Goal: Find contact information: Find contact information

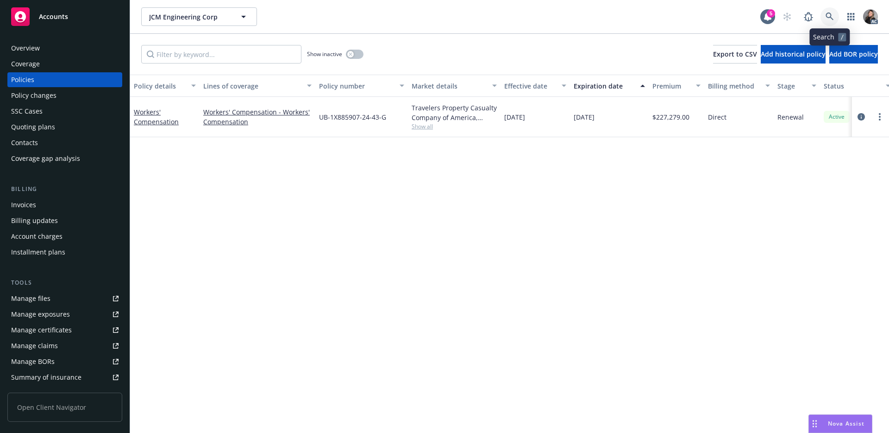
click at [828, 15] on icon at bounding box center [830, 17] width 8 height 8
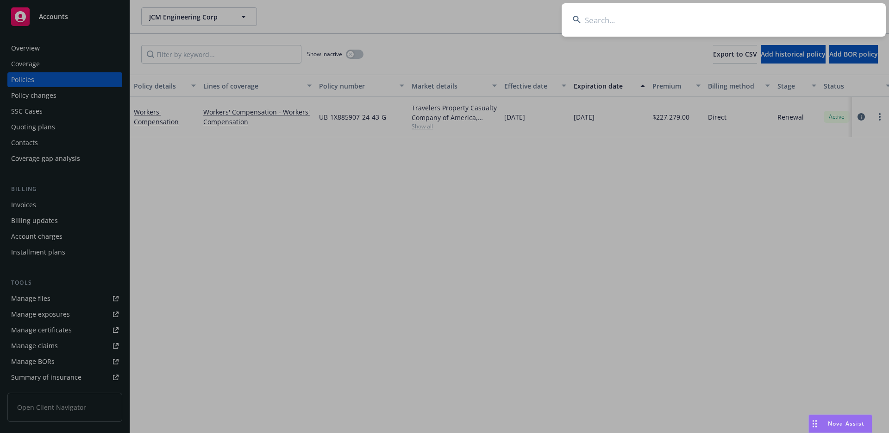
click at [662, 28] on input at bounding box center [724, 19] width 324 height 33
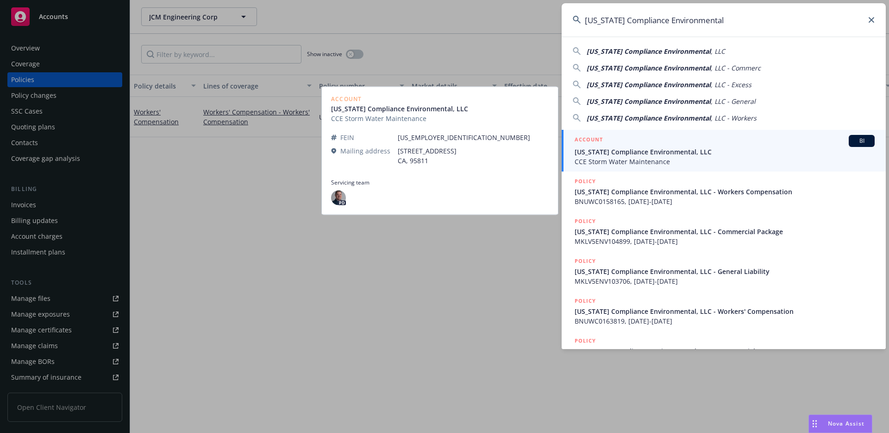
type input "California Compliance Environmental"
click at [621, 157] on span "CCE Storm Water Maintenance" at bounding box center [725, 162] width 300 height 10
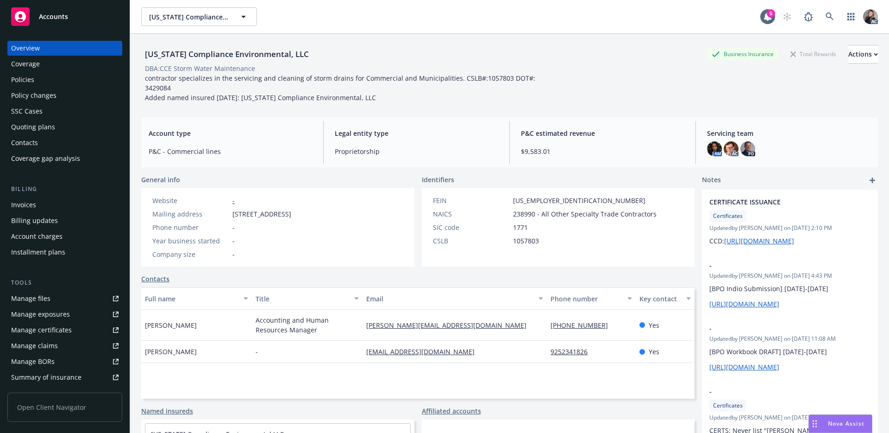
click at [31, 74] on div "Policies" at bounding box center [22, 79] width 23 height 15
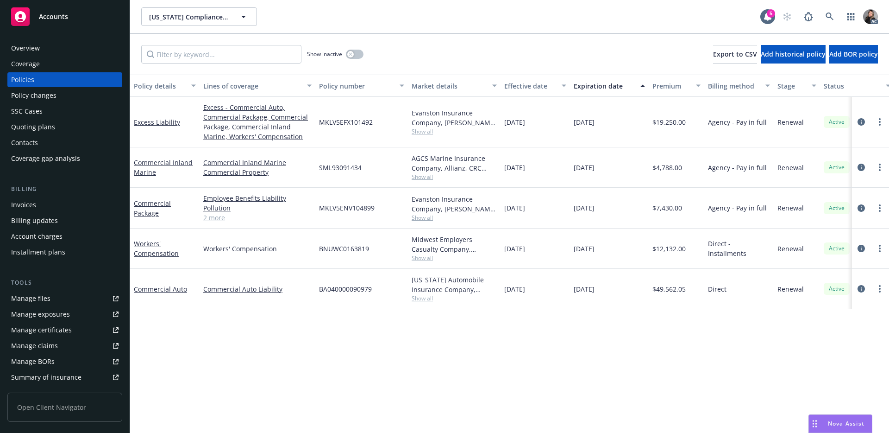
click at [427, 257] on span "Show all" at bounding box center [454, 258] width 85 height 8
click at [861, 246] on icon "circleInformation" at bounding box center [861, 248] width 7 height 7
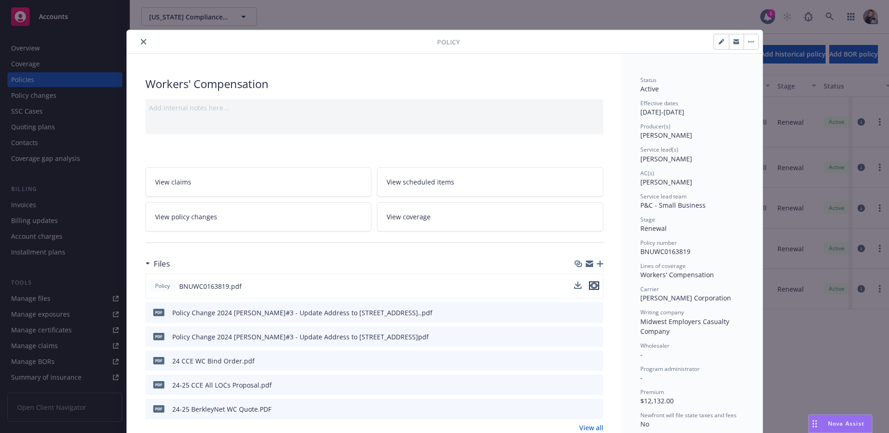
click at [590, 286] on icon "preview file" at bounding box center [594, 285] width 8 height 6
click at [141, 41] on icon "close" at bounding box center [144, 42] width 6 height 6
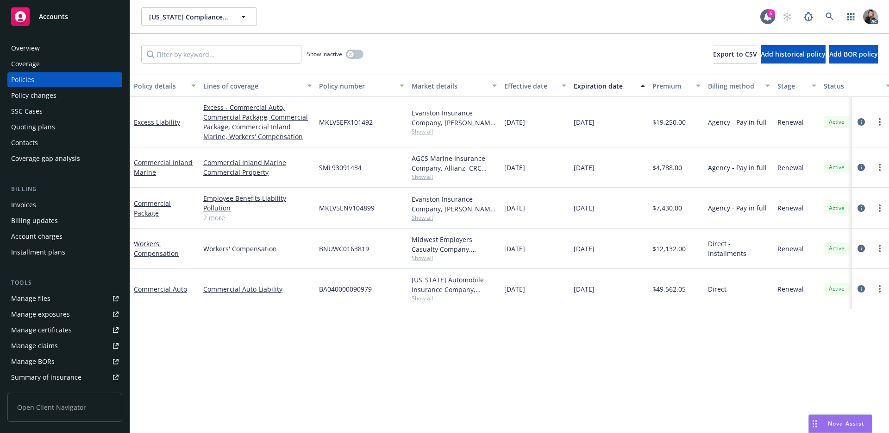
click at [62, 52] on div "Overview" at bounding box center [64, 48] width 107 height 15
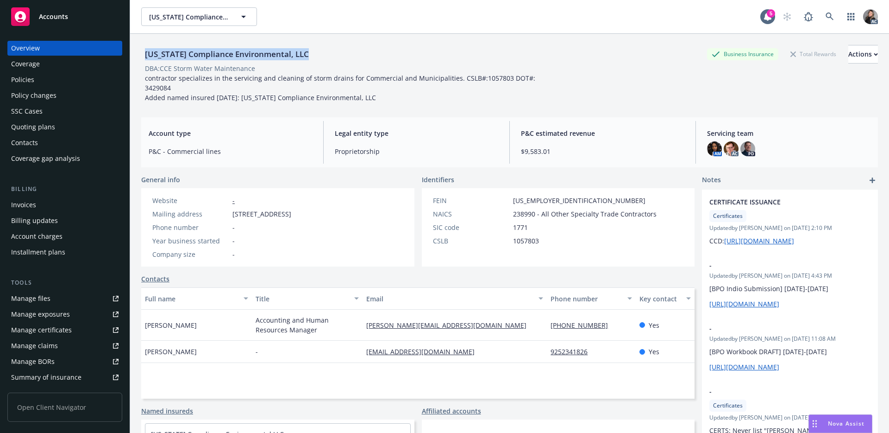
drag, startPoint x: 312, startPoint y: 53, endPoint x: 139, endPoint y: 53, distance: 172.7
click at [139, 53] on div "California Compliance Environmental, LLC Business Insurance Total Rewards Actio…" at bounding box center [509, 250] width 759 height 433
copy div "[US_STATE] Compliance Environmental, LLC"
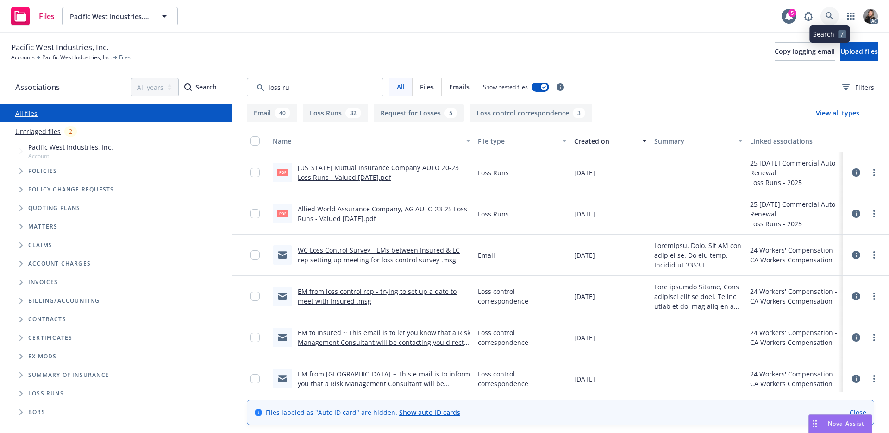
click at [830, 16] on icon at bounding box center [830, 16] width 8 height 8
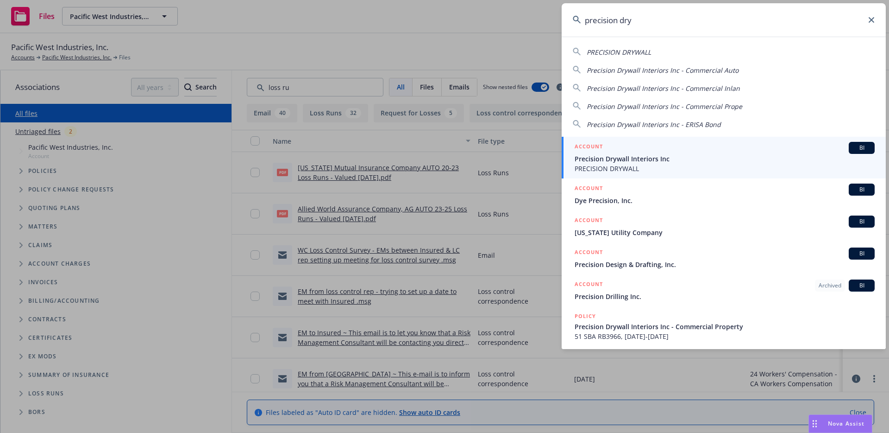
type input "precision dry"
click at [623, 150] on div "ACCOUNT BI" at bounding box center [725, 148] width 300 height 12
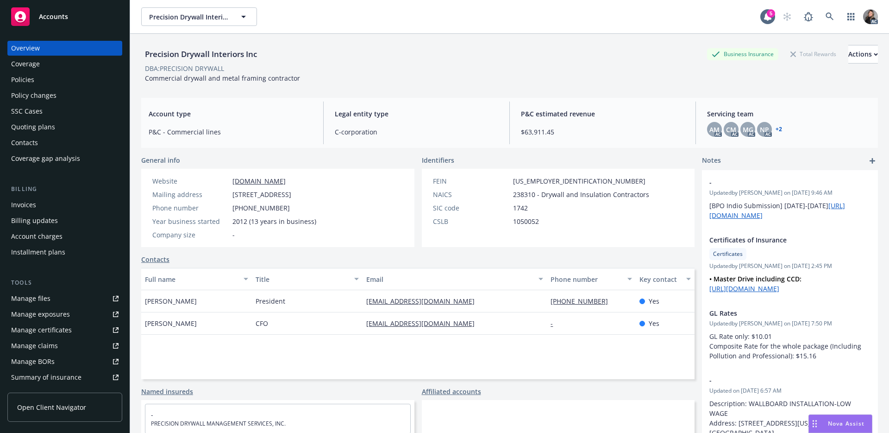
click at [49, 86] on div "Policies" at bounding box center [64, 79] width 107 height 15
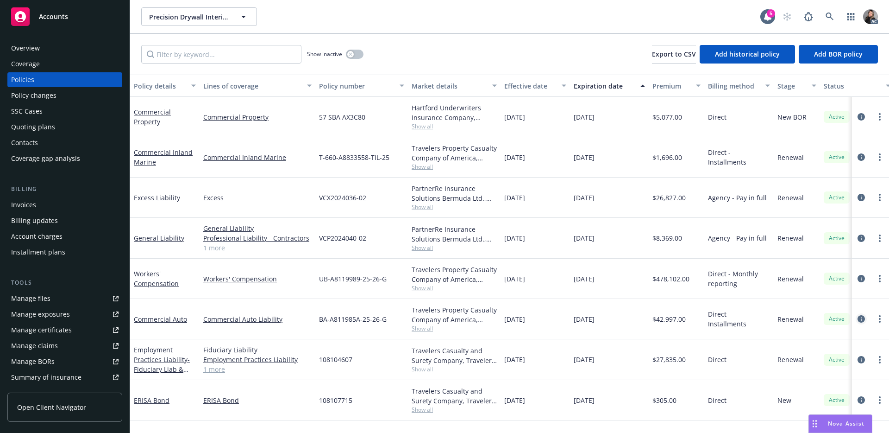
click at [857, 319] on link "circleInformation" at bounding box center [861, 318] width 11 height 11
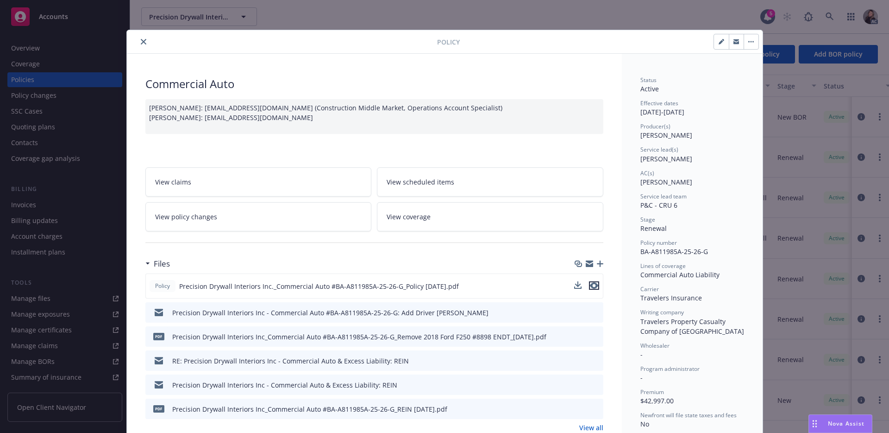
click at [590, 286] on icon "preview file" at bounding box center [594, 285] width 8 height 6
click at [678, 28] on div "Policy Commercial Auto Joseph Travalini: JTRAVALI@travelers.com (Construction M…" at bounding box center [444, 216] width 889 height 433
click at [686, 18] on div "Policy Commercial Auto Joseph Travalini: JTRAVALI@travelers.com (Construction M…" at bounding box center [444, 216] width 889 height 433
click at [138, 42] on button "close" at bounding box center [143, 41] width 11 height 11
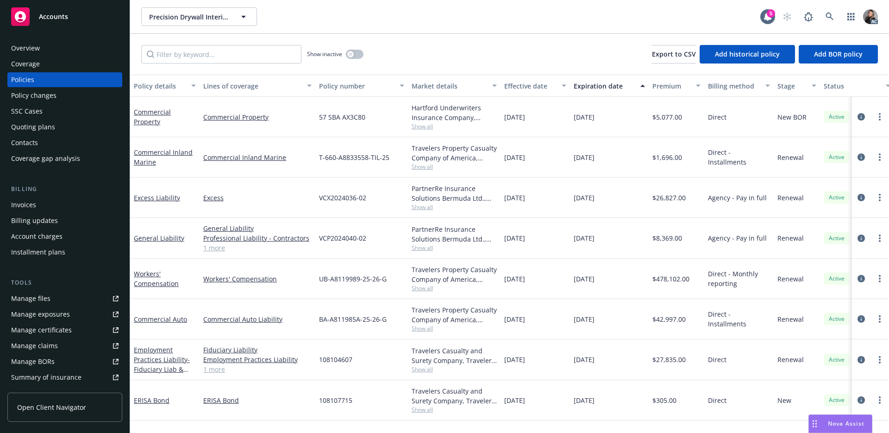
click at [52, 51] on div "Overview" at bounding box center [64, 48] width 107 height 15
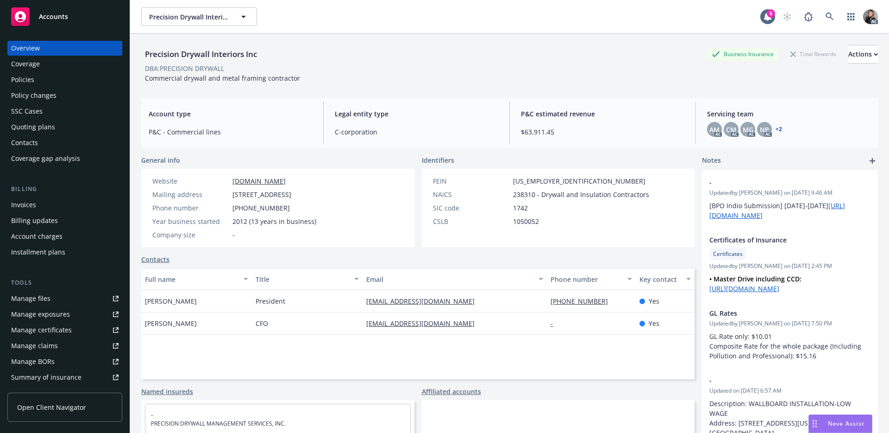
click at [776, 126] on link "+ 2" at bounding box center [779, 129] width 6 height 6
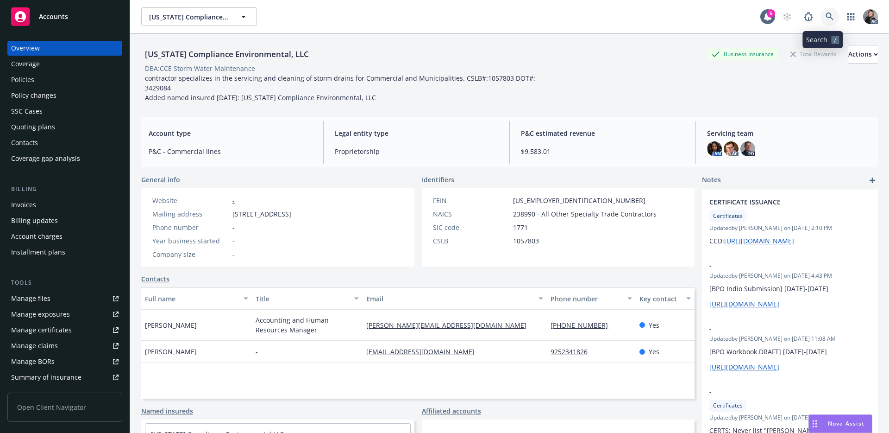
click at [828, 14] on link at bounding box center [830, 16] width 19 height 19
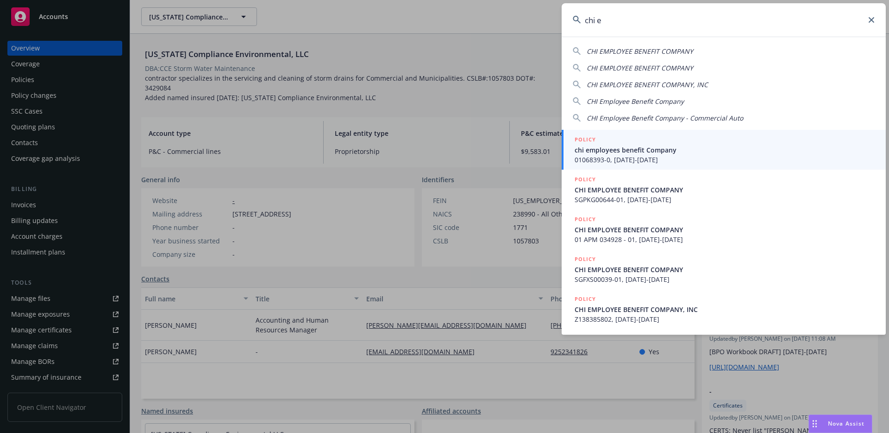
click at [669, 46] on div "CHI EMPLOYEE BENEFIT COMPANY" at bounding box center [640, 51] width 107 height 10
type input "CHI EMPLOYEE BENEFIT COMPANY"
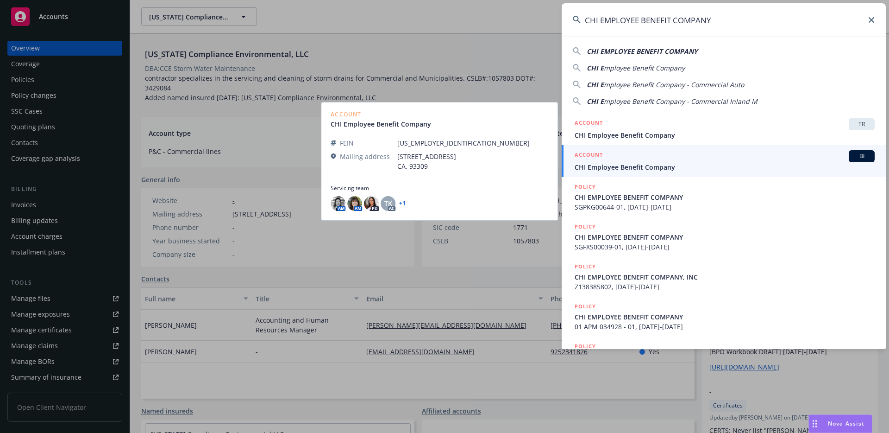
click at [639, 157] on div "ACCOUNT BI" at bounding box center [725, 156] width 300 height 12
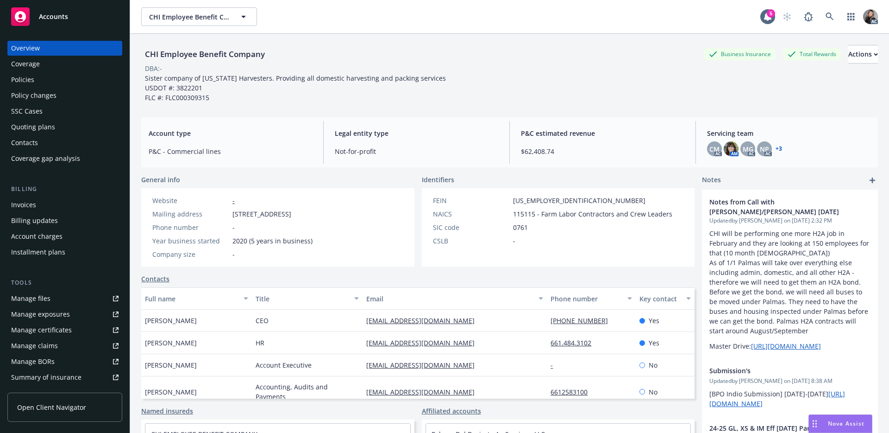
click at [43, 141] on div "Contacts" at bounding box center [64, 142] width 107 height 15
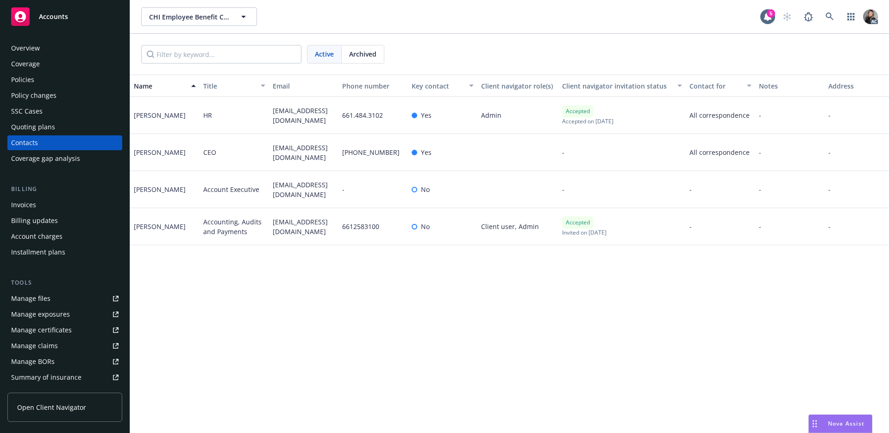
click at [471, 314] on div "Name Title Email Phone number Key contact Client navigator role(s) Client navig…" at bounding box center [509, 254] width 759 height 358
